Goal: Task Accomplishment & Management: Manage account settings

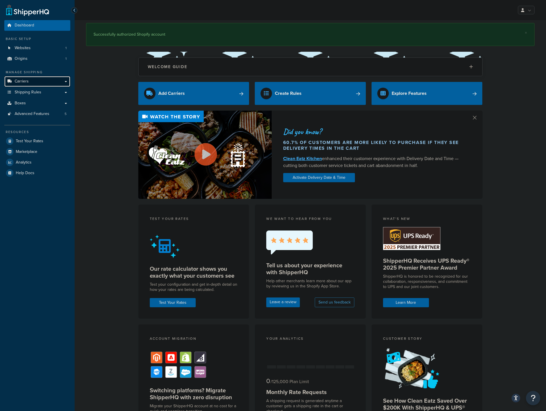
click at [28, 83] on span "Carriers" at bounding box center [22, 81] width 14 height 5
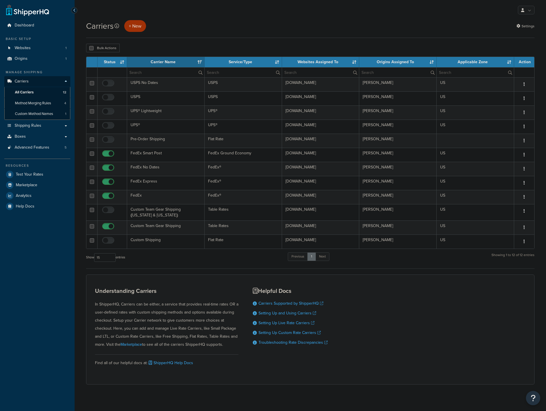
select select "15"
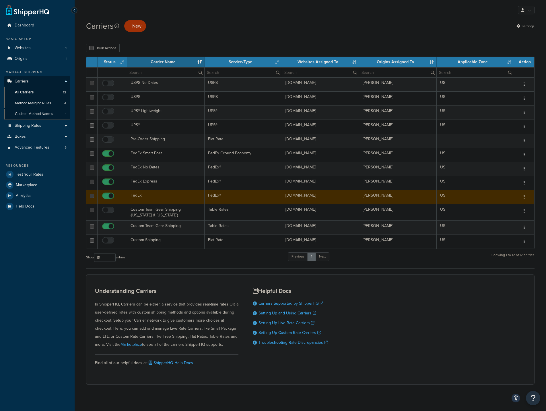
click at [149, 196] on td "FedEx" at bounding box center [166, 197] width 78 height 14
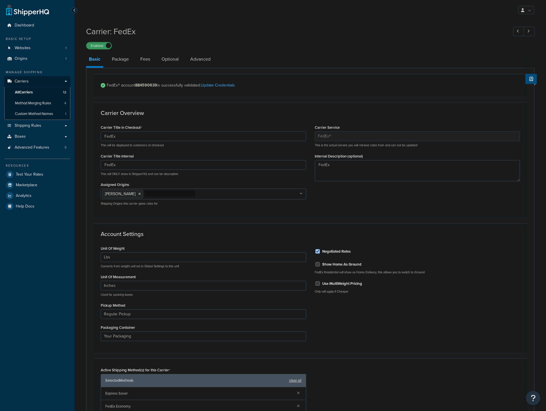
select select "fedEx"
select select "REGULAR_PICKUP"
select select "YOUR_PACKAGING"
click at [198, 58] on link "Advanced" at bounding box center [200, 59] width 26 height 14
select select "false"
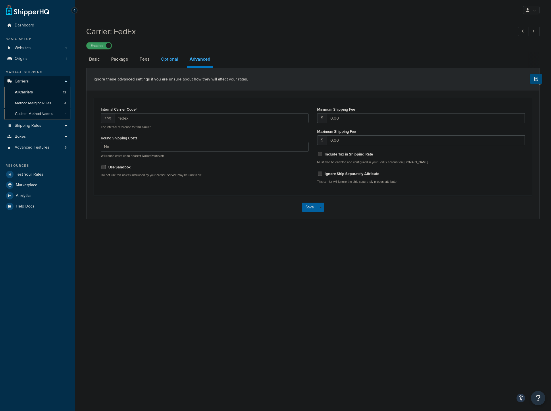
click at [176, 59] on link "Optional" at bounding box center [169, 59] width 23 height 14
select select "business"
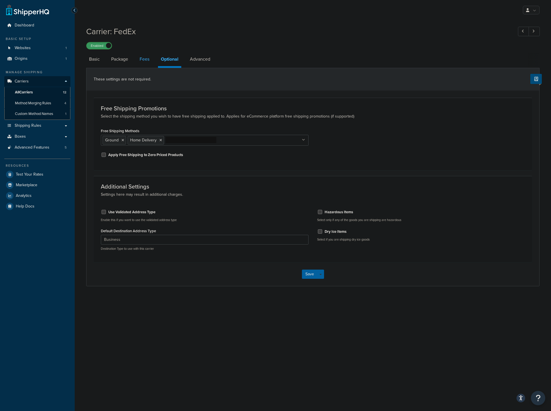
click at [145, 61] on link "Fees" at bounding box center [145, 59] width 16 height 14
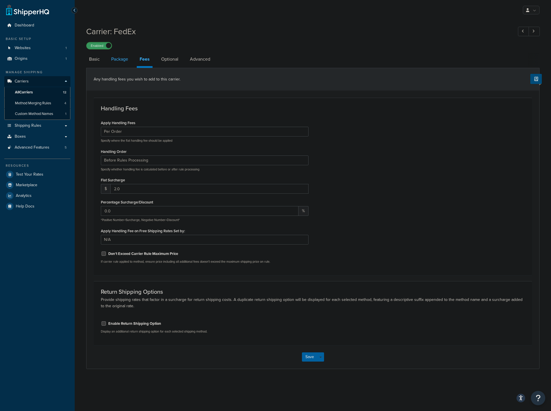
click at [123, 58] on link "Package" at bounding box center [119, 59] width 23 height 14
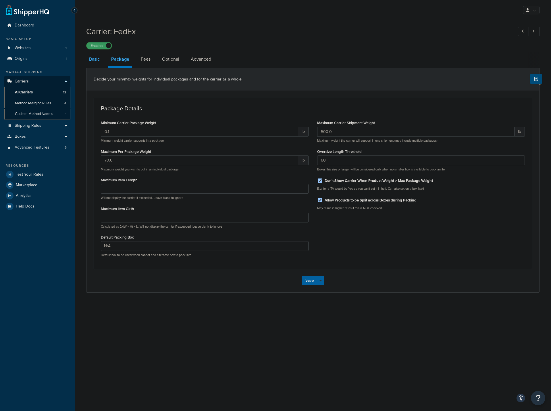
click at [95, 57] on link "Basic" at bounding box center [94, 59] width 16 height 14
select select "fedEx"
select select "REGULAR_PICKUP"
select select "YOUR_PACKAGING"
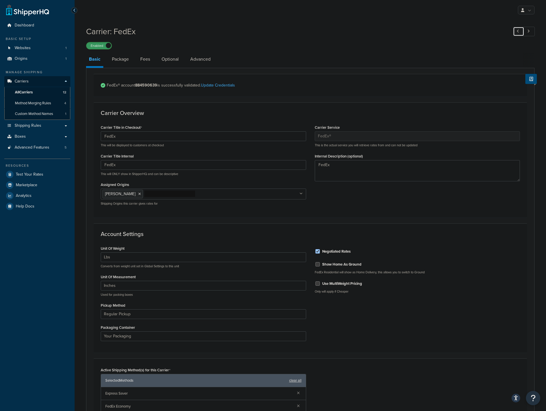
click at [521, 32] on link at bounding box center [518, 31] width 11 height 9
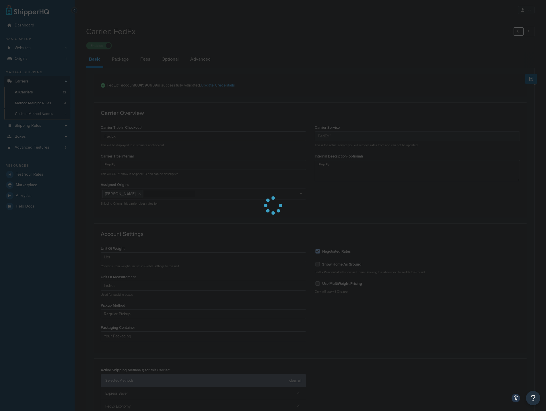
type input "-"
type input "Custom Shipping"
type textarea "Custom Shipping"
select select "flat"
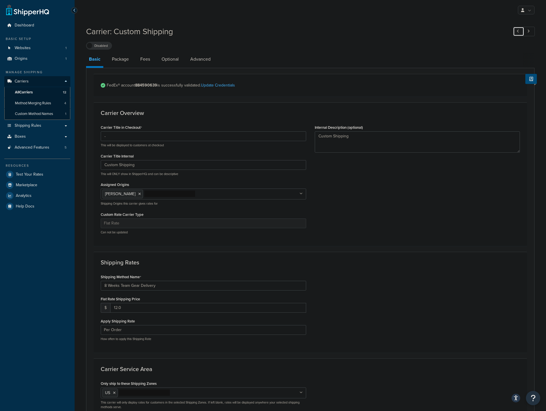
click at [518, 32] on icon at bounding box center [518, 31] width 2 height 4
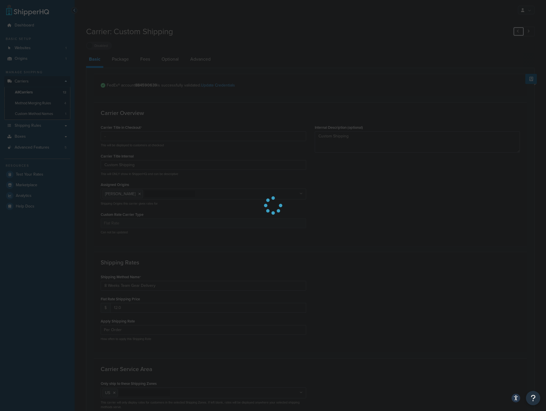
type input "USPS"
type textarea "Priority Mail"
select select "ONLINE"
select select "usps"
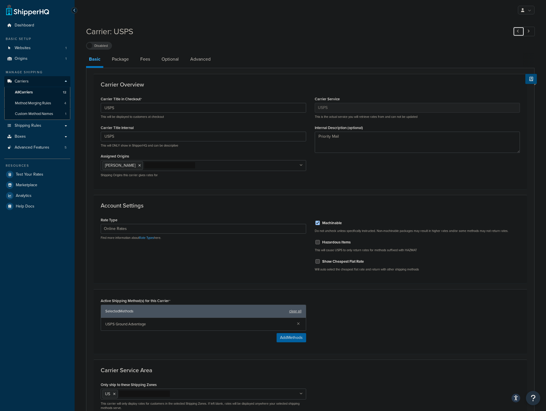
click at [518, 32] on icon at bounding box center [518, 31] width 2 height 4
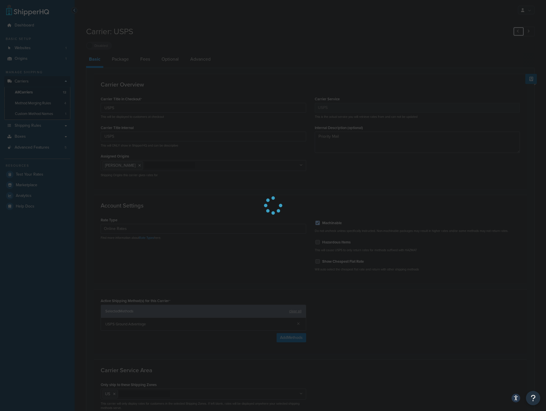
type input "FedEx Express"
type textarea "FedEx"
select select "fedEx"
select select "REGULAR_PICKUP"
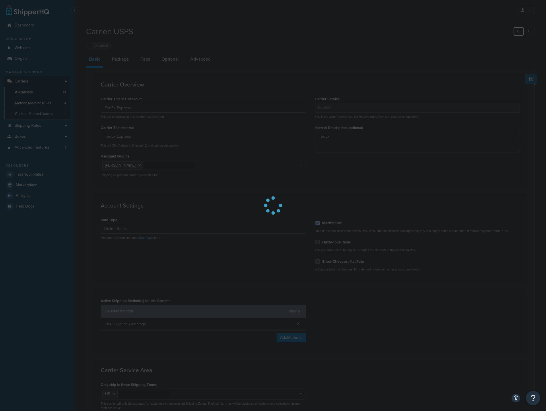
select select "YOUR_PACKAGING"
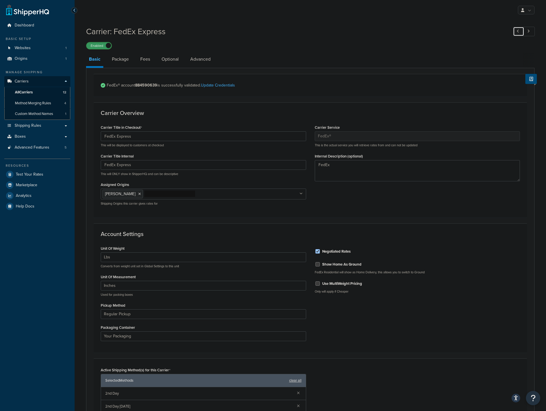
click at [518, 32] on icon at bounding box center [518, 31] width 2 height 4
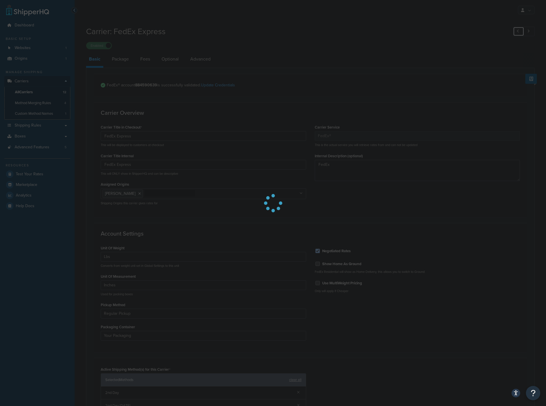
select select "25"
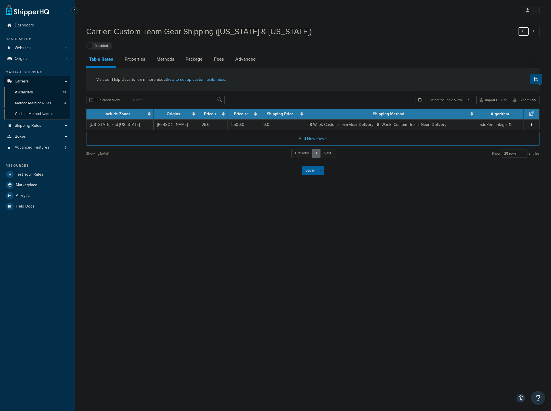
click at [518, 32] on link at bounding box center [523, 31] width 11 height 9
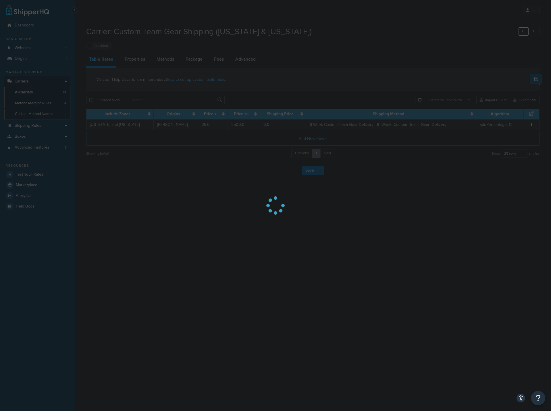
select select "smartPost"
select select "REGULAR_PICKUP"
select select "YOUR_PACKAGING"
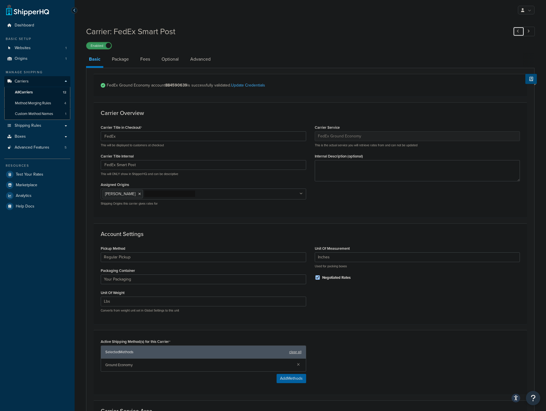
click at [518, 32] on icon at bounding box center [518, 31] width 2 height 4
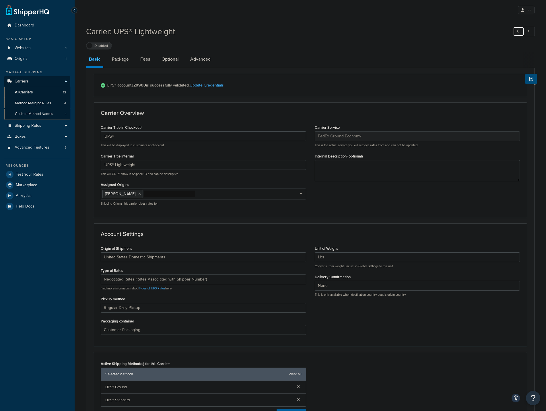
type input "UPS®"
type input "UPS® Lightweight"
select select "ups"
click at [518, 32] on icon at bounding box center [518, 31] width 2 height 4
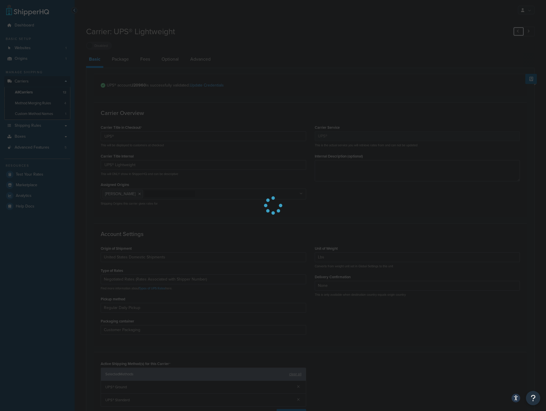
type input "Pre-Order Shipping"
type textarea "Pre-Order Shipping"
select select "flat"
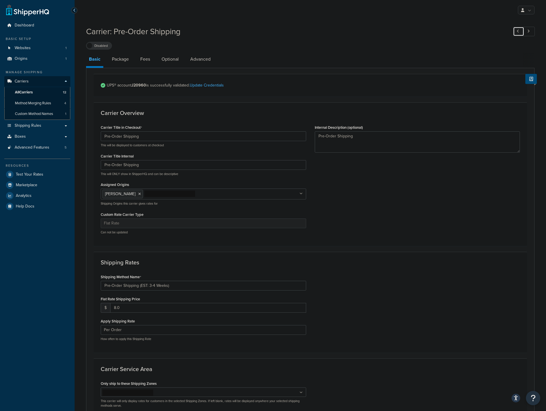
click at [517, 32] on icon at bounding box center [518, 31] width 2 height 4
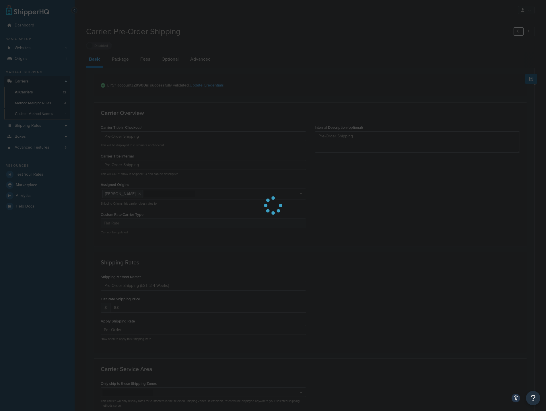
select select "25"
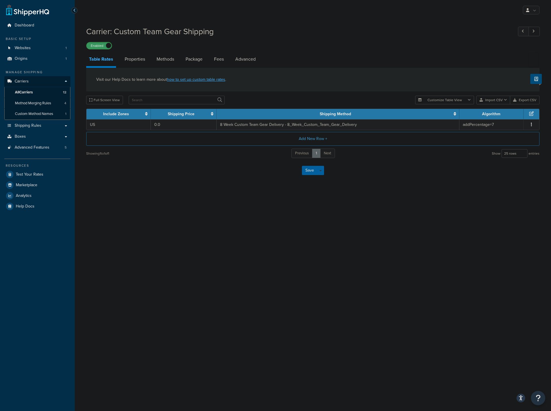
click at [517, 32] on ul at bounding box center [526, 31] width 25 height 9
click at [519, 31] on link at bounding box center [523, 31] width 11 height 9
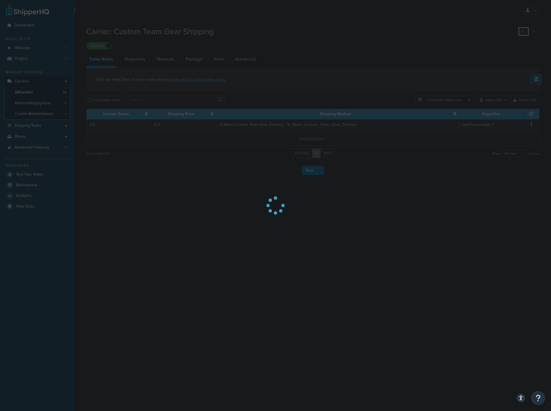
select select "ups"
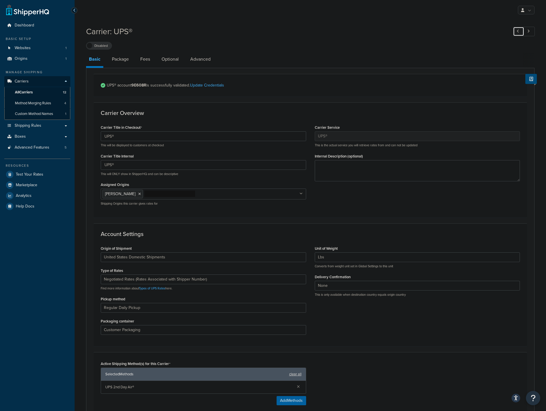
click at [520, 30] on link at bounding box center [518, 31] width 11 height 9
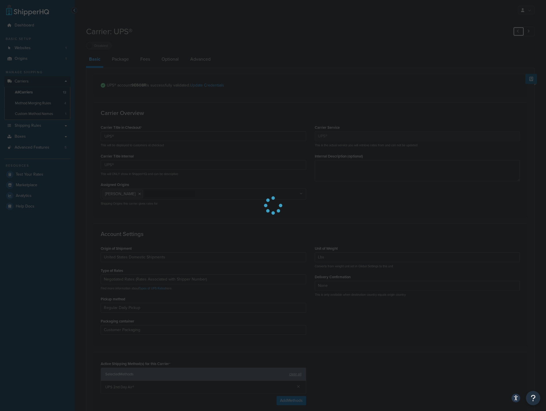
type input "USPS"
type input "USPS No Dates"
select select "usps"
type textarea "Priority Mail"
select select "ONLINE"
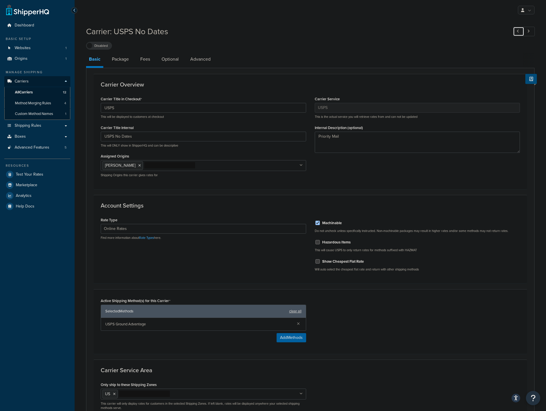
click at [520, 30] on link at bounding box center [518, 31] width 11 height 9
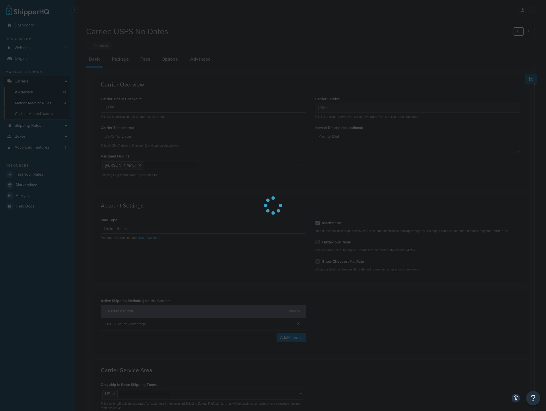
type input "FedEx"
type input "FedEx No Dates"
select select "fedEx"
type textarea "FedEx"
select select "REGULAR_PICKUP"
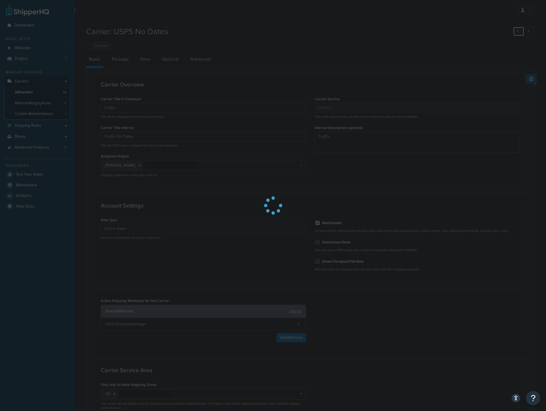
select select "YOUR_PACKAGING"
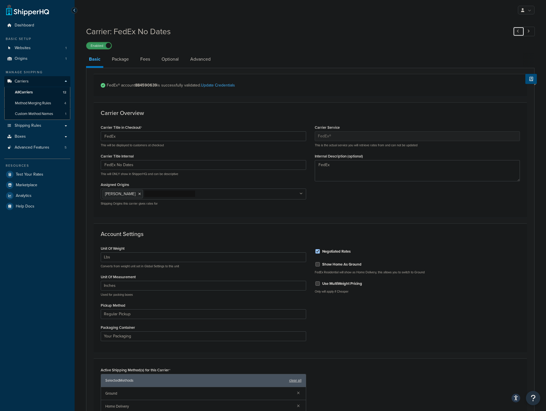
click at [520, 30] on link at bounding box center [518, 31] width 11 height 9
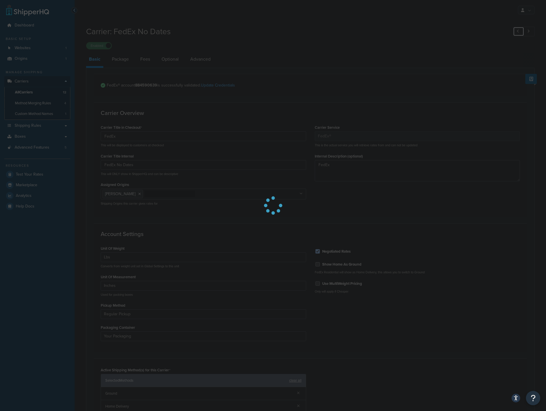
type input "FedEx"
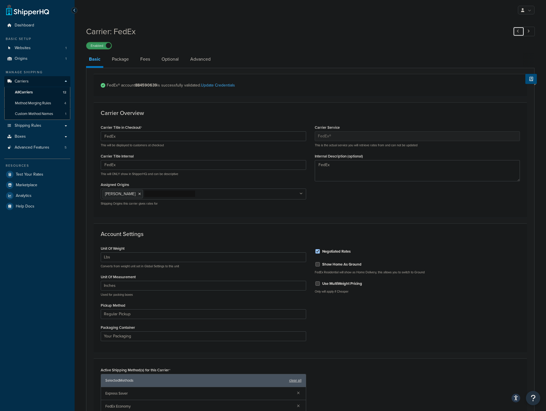
click at [519, 33] on icon at bounding box center [518, 31] width 2 height 4
type input "-"
type input "Custom Shipping"
type textarea "Custom Shipping"
select select "flat"
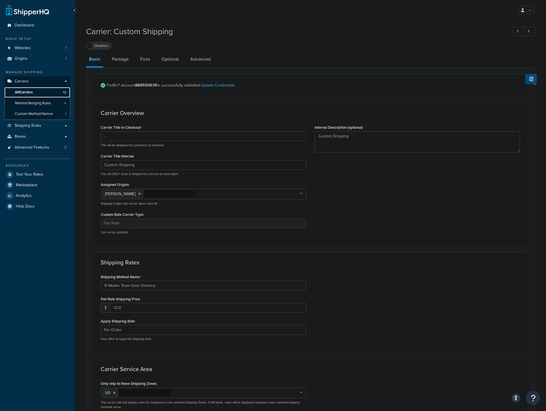
click at [26, 92] on span "All Carriers" at bounding box center [24, 92] width 18 height 5
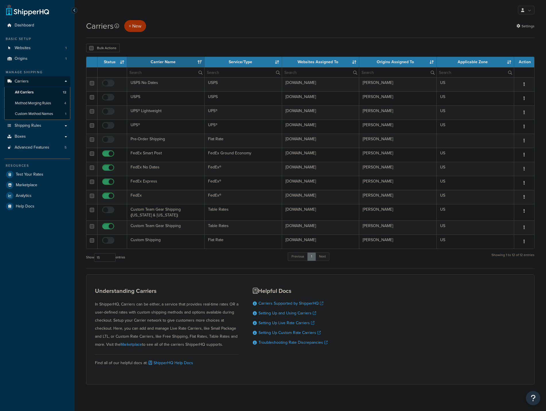
select select "15"
